Goal: Navigation & Orientation: Find specific page/section

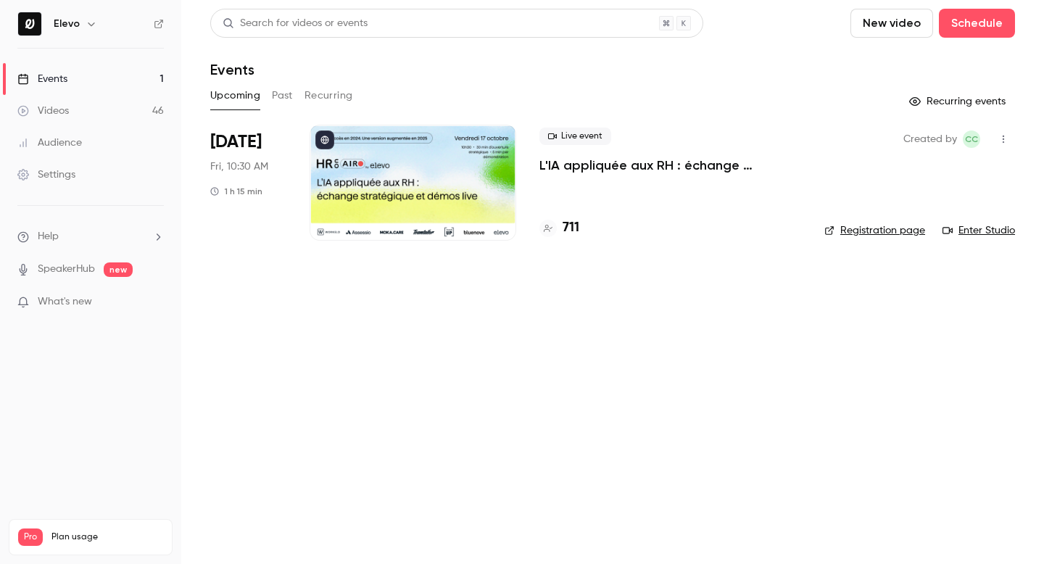
click at [890, 229] on link "Registration page" at bounding box center [874, 230] width 101 height 14
